Goal: Task Accomplishment & Management: Use online tool/utility

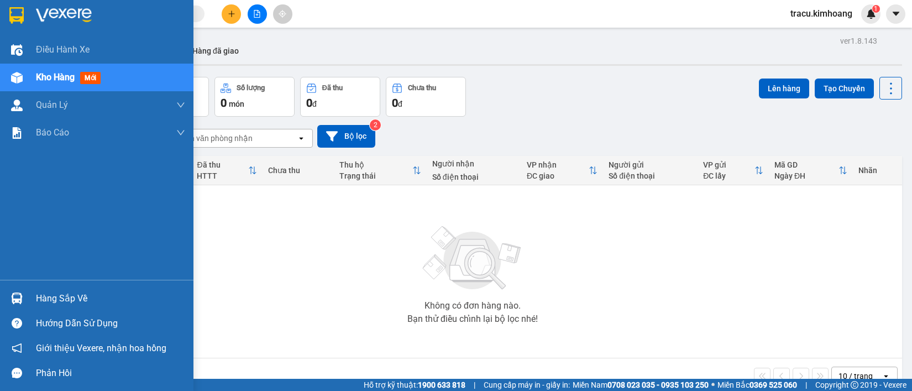
click at [43, 294] on div "Hàng sắp về" at bounding box center [110, 298] width 149 height 17
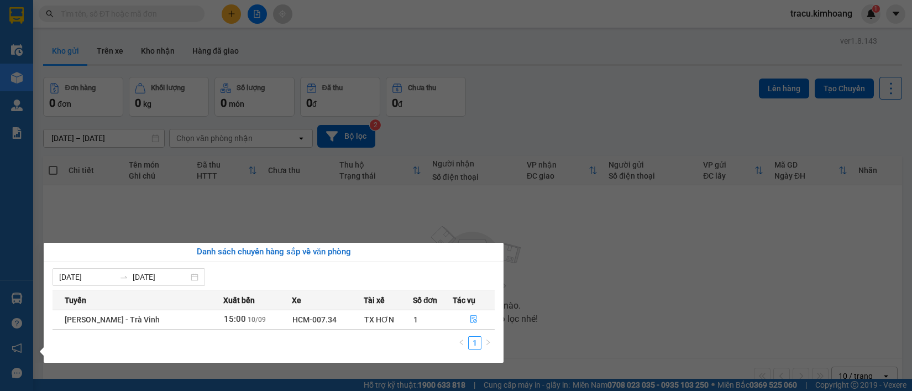
click at [80, 231] on section "Kết quả tìm kiếm ( 0 ) Bộ lọc No Data tracu.kimhoang 1 Điều hành xe Kho hàng mớ…" at bounding box center [456, 195] width 912 height 391
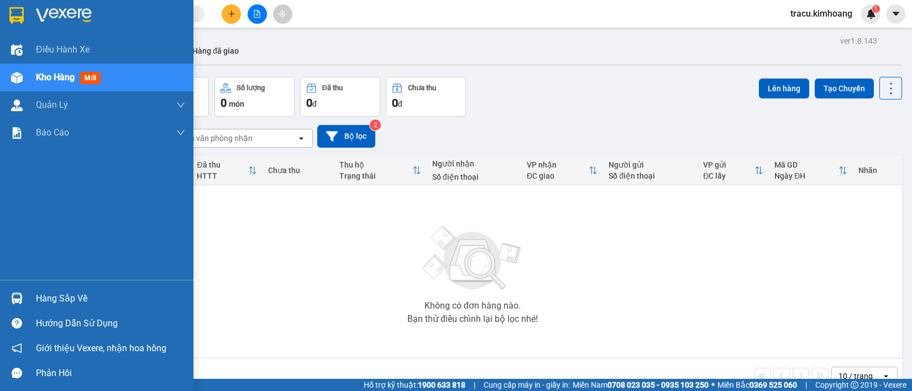
click at [42, 299] on div "Hàng sắp về" at bounding box center [110, 298] width 149 height 17
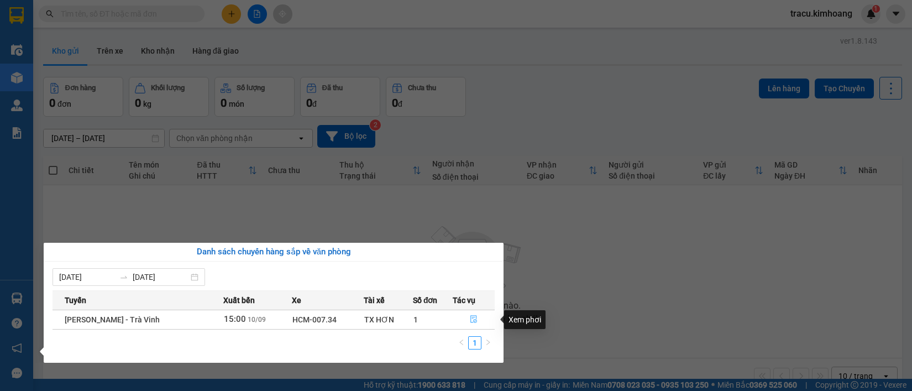
click at [472, 318] on icon "file-done" at bounding box center [474, 319] width 8 height 8
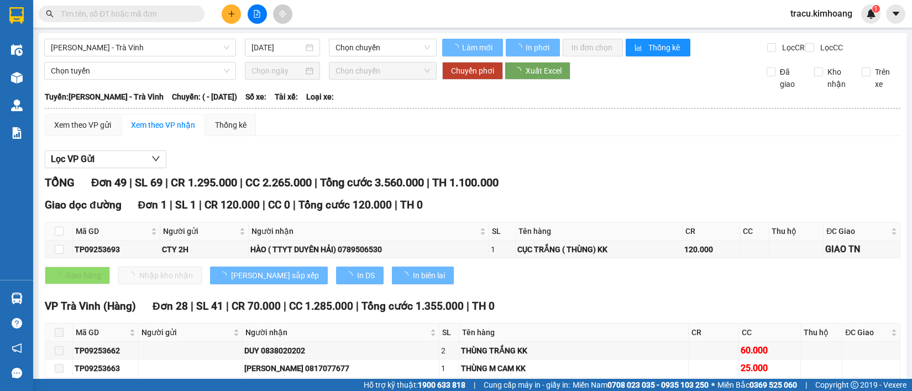
type input "[DATE]"
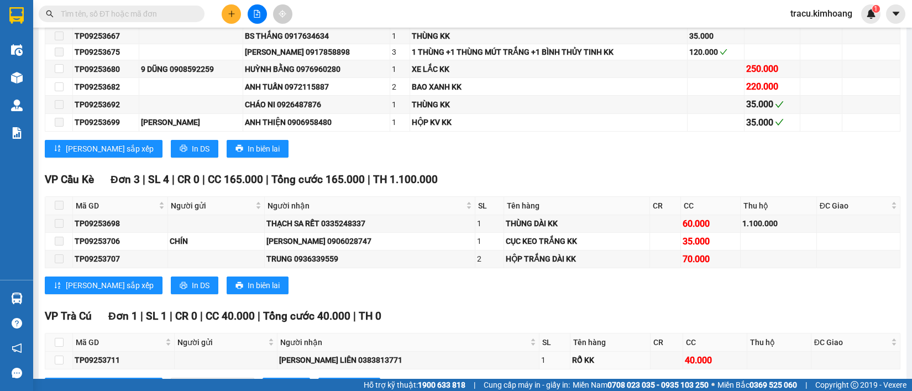
scroll to position [1377, 0]
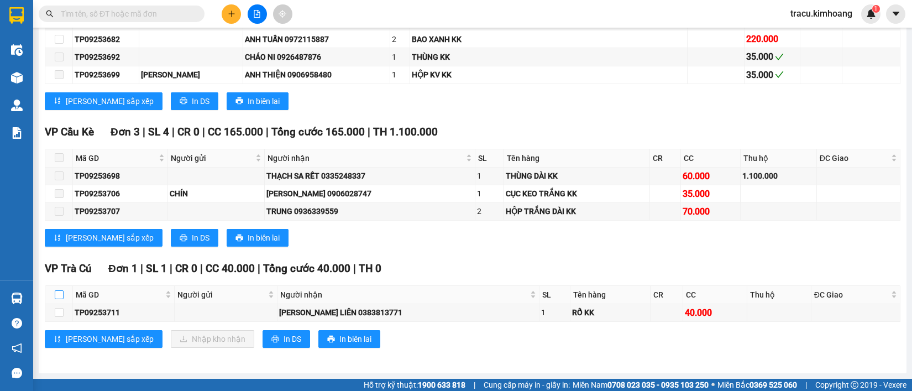
click at [56, 297] on input "checkbox" at bounding box center [59, 294] width 9 height 9
checkbox input "true"
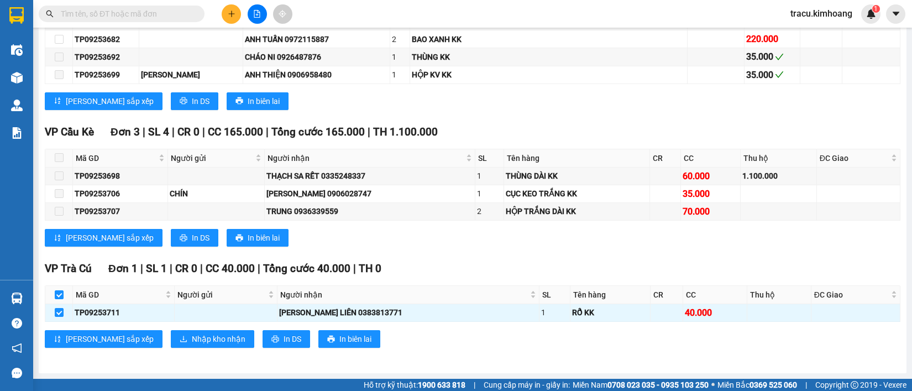
click at [175, 350] on div "VP Trà Cú Đơn 1 | SL 1 | CR 0 | CC 40.000 | Tổng cước 40.000 | TH 0 Mã GD Người…" at bounding box center [473, 308] width 856 height 96
click at [192, 335] on span "Nhập kho nhận" at bounding box center [219, 339] width 54 height 12
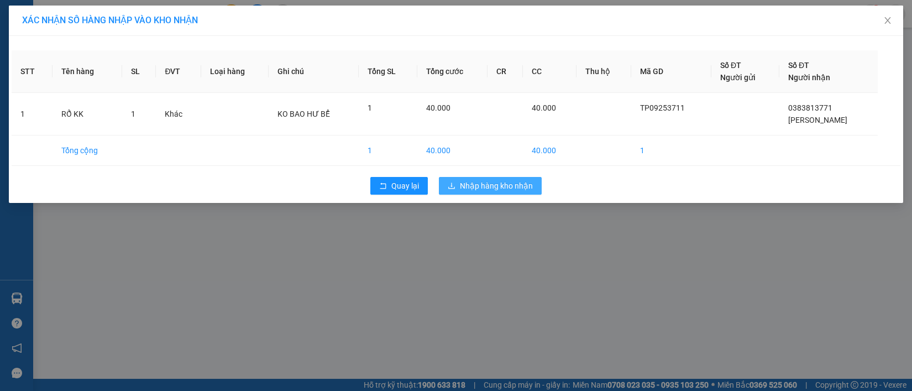
click at [513, 184] on span "Nhập hàng kho nhận" at bounding box center [496, 186] width 73 height 12
